Goal: Task Accomplishment & Management: Manage account settings

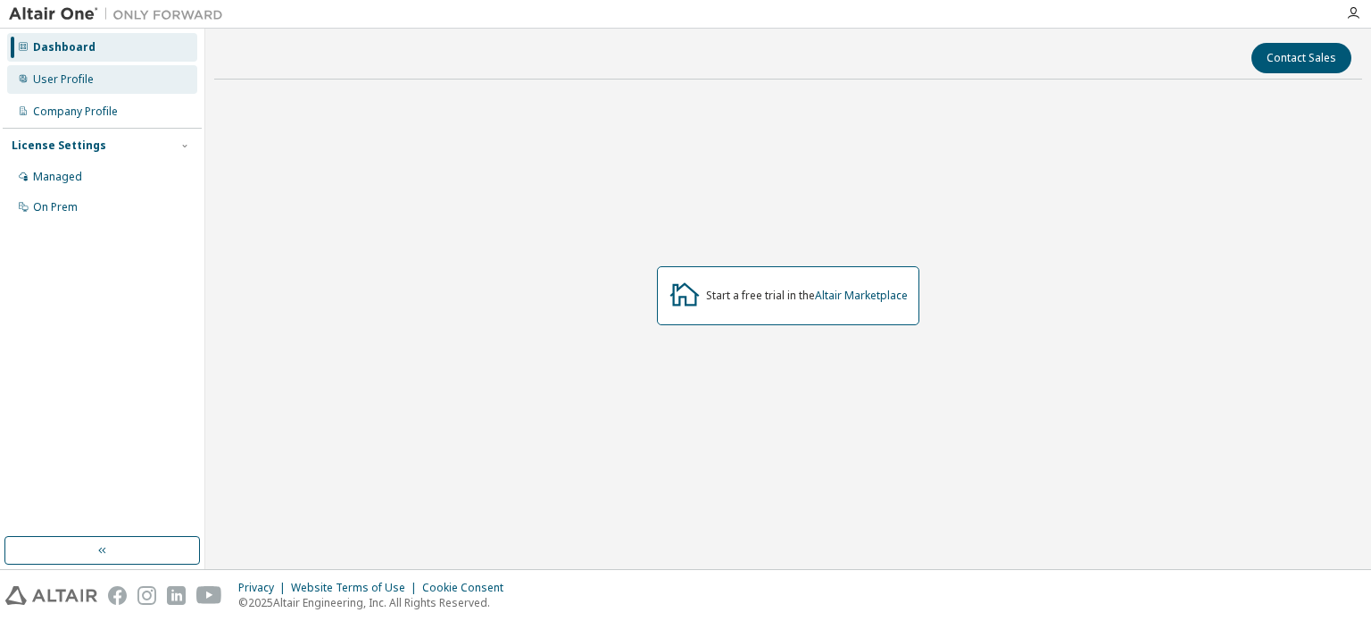
click at [91, 81] on div "User Profile" at bounding box center [63, 79] width 61 height 14
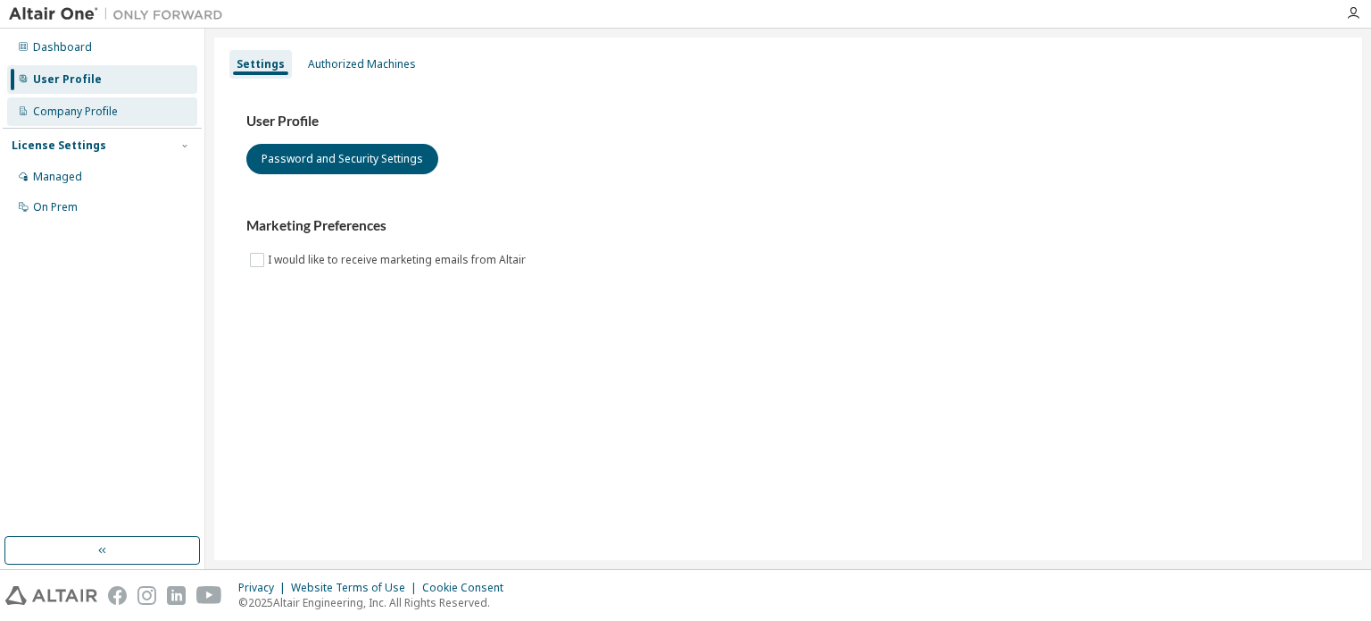
click at [91, 113] on div "Company Profile" at bounding box center [75, 111] width 85 height 14
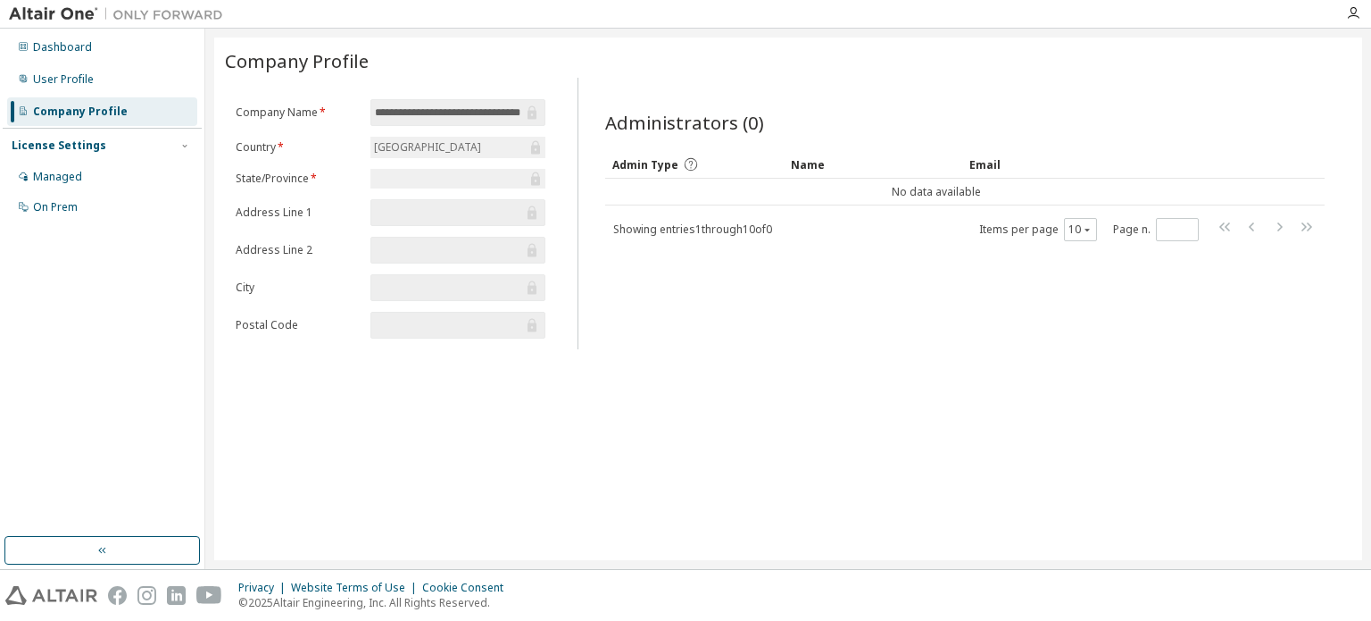
click at [412, 185] on div at bounding box center [458, 179] width 175 height 20
click at [125, 171] on div "Managed" at bounding box center [102, 176] width 190 height 29
